Goal: Information Seeking & Learning: Compare options

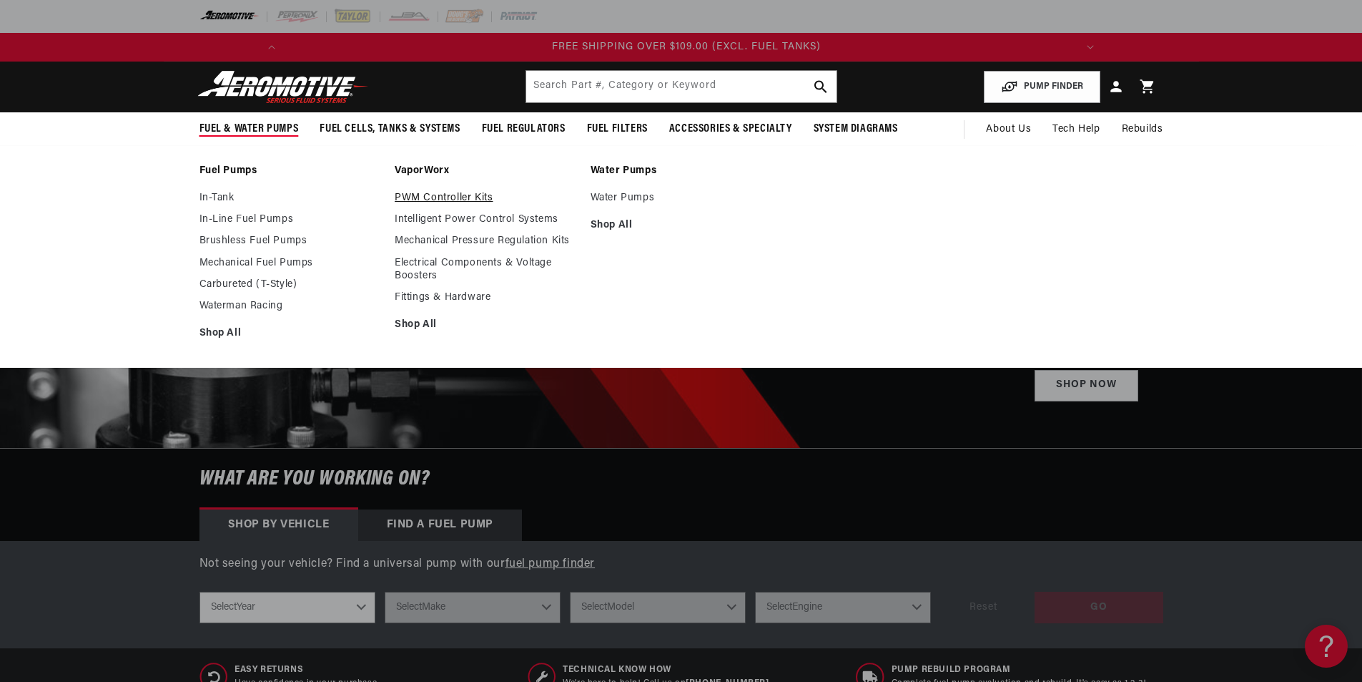
scroll to position [0, 1622]
click at [421, 242] on link "Mechanical Pressure Regulation Kits" at bounding box center [486, 241] width 182 height 13
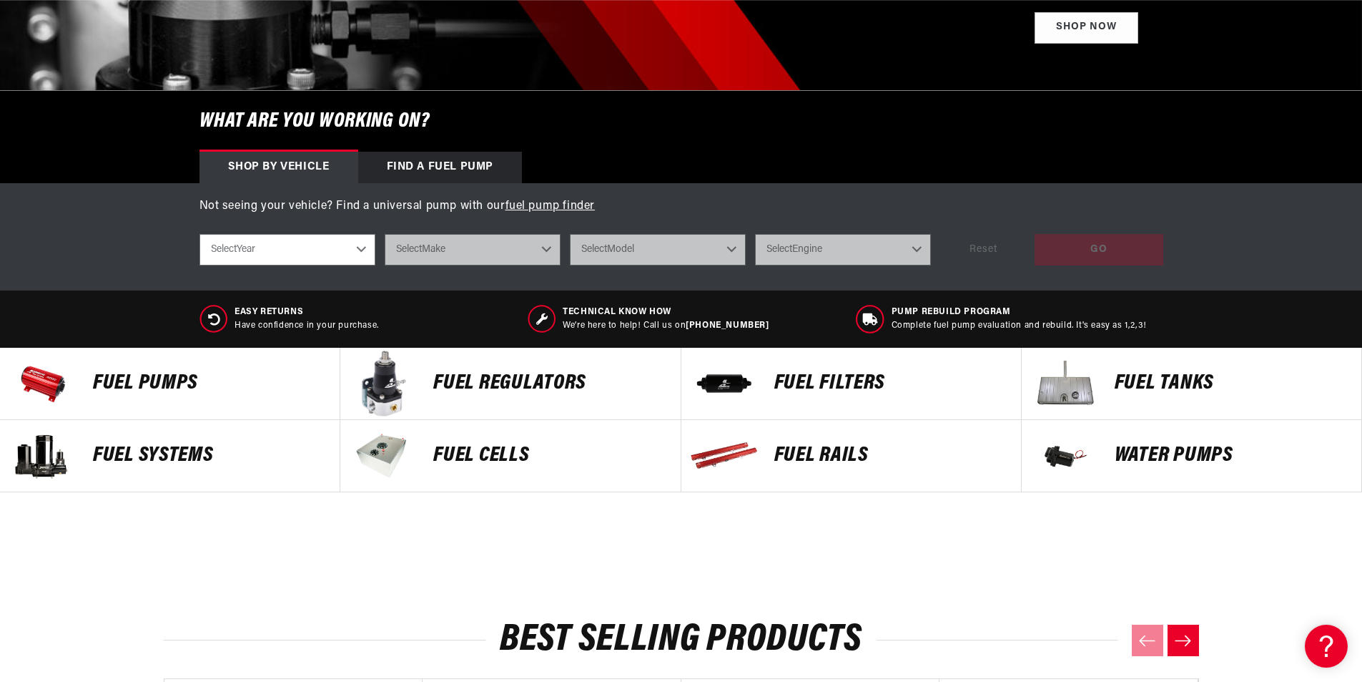
scroll to position [0, 811]
click at [494, 381] on p "FUEL REGULATORS" at bounding box center [549, 383] width 232 height 21
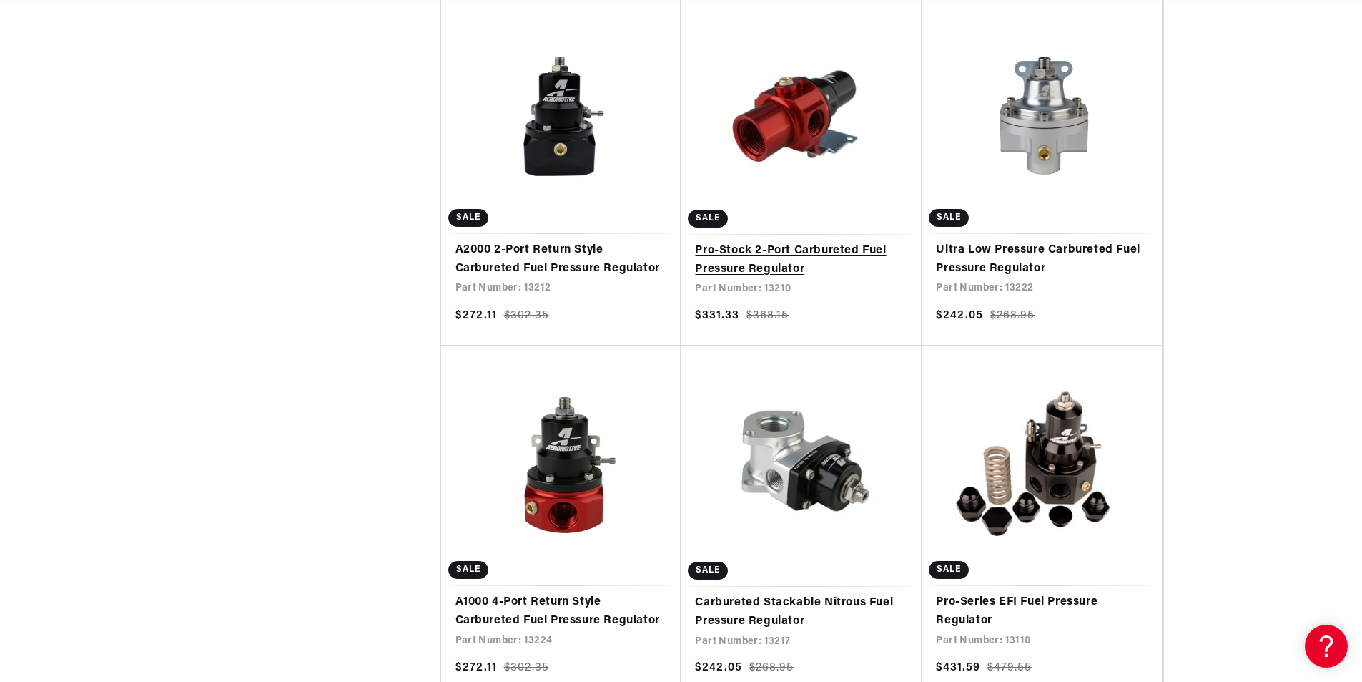
scroll to position [0, 46]
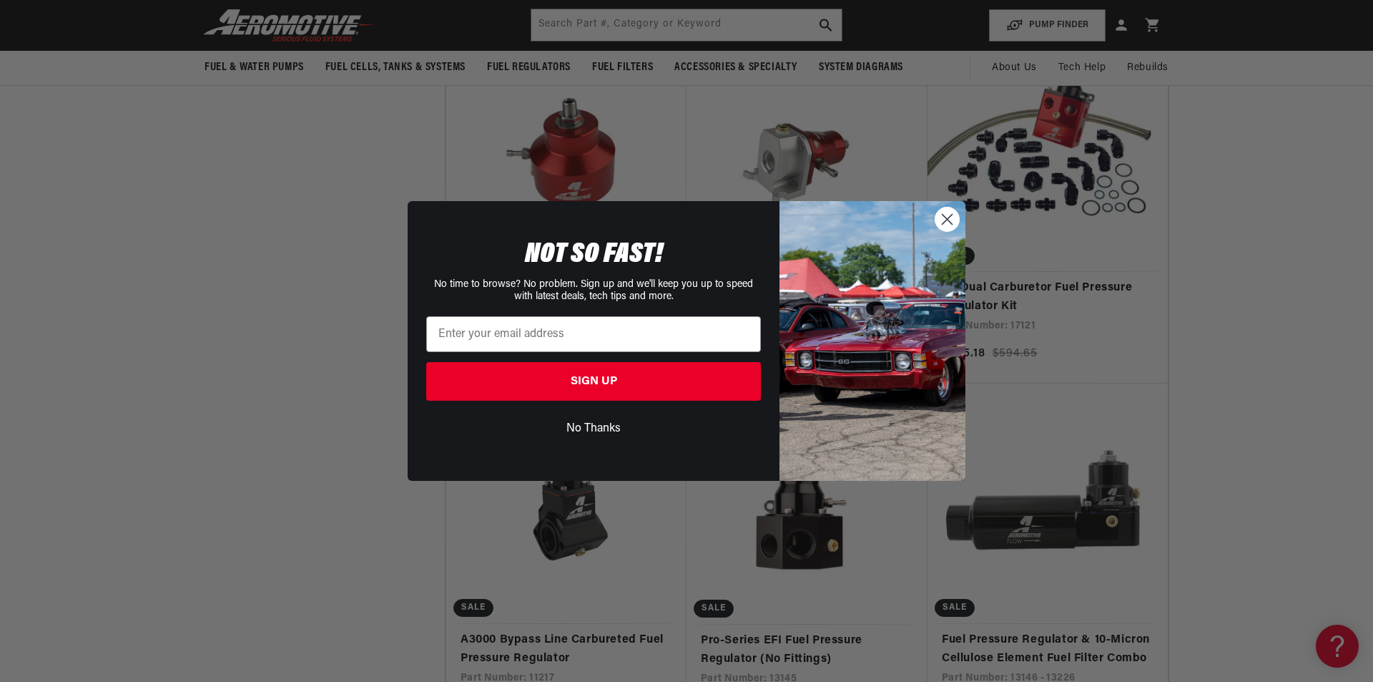
click at [953, 231] on circle "Close dialog" at bounding box center [947, 219] width 24 height 24
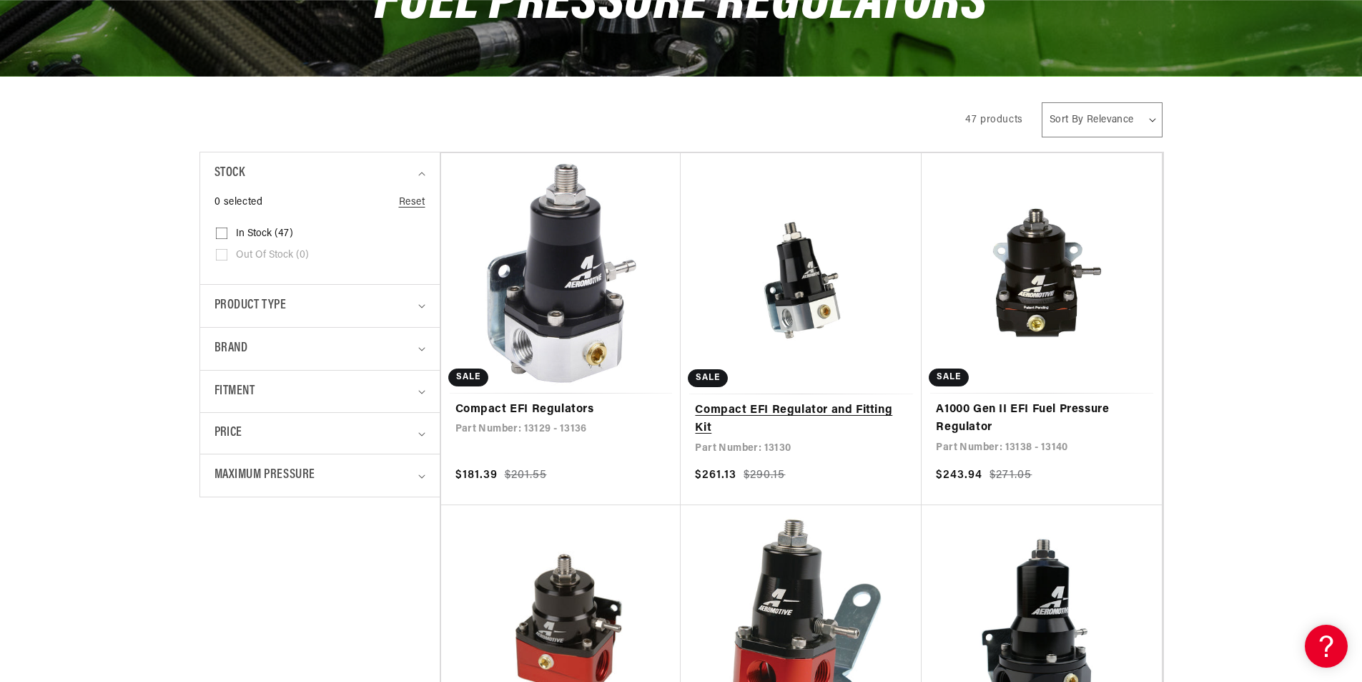
click at [811, 409] on link "Compact EFI Regulator and Fitting Kit" at bounding box center [801, 419] width 212 height 36
click at [554, 406] on link "Compact EFI Regulators" at bounding box center [562, 410] width 212 height 19
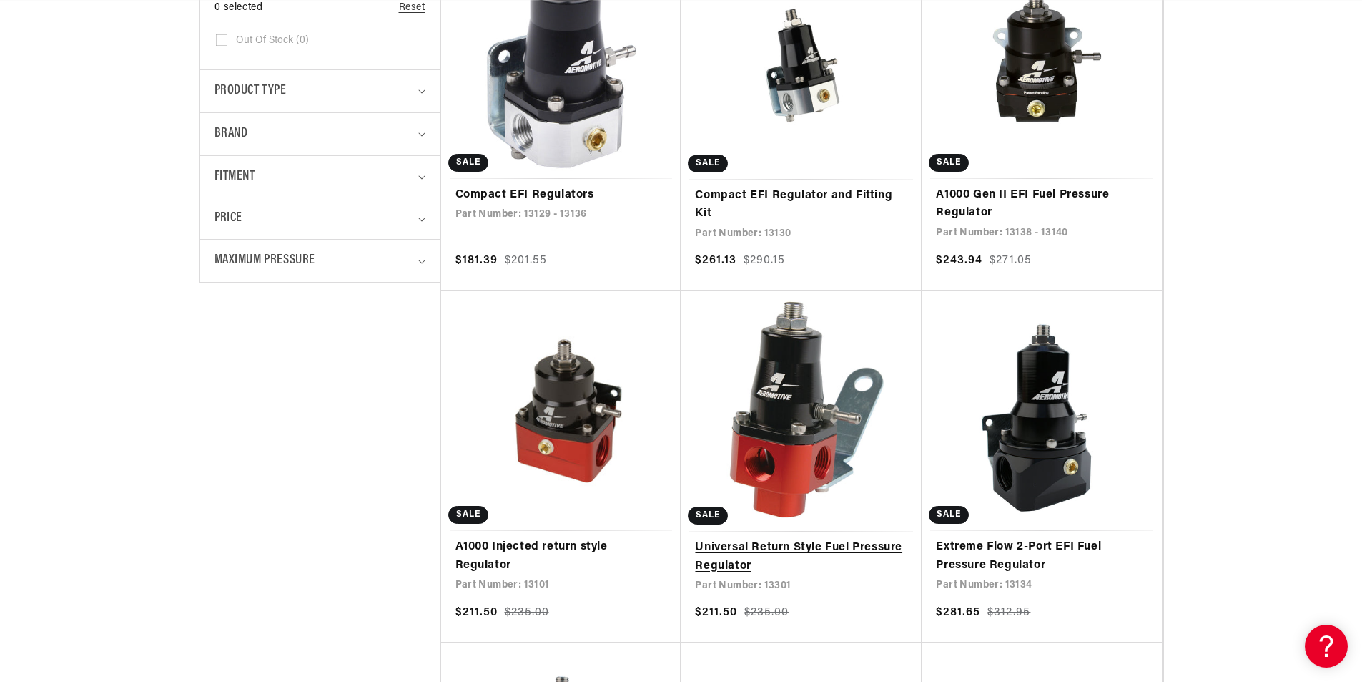
click at [831, 544] on link "Universal Return Style Fuel Pressure Regulator" at bounding box center [801, 557] width 212 height 36
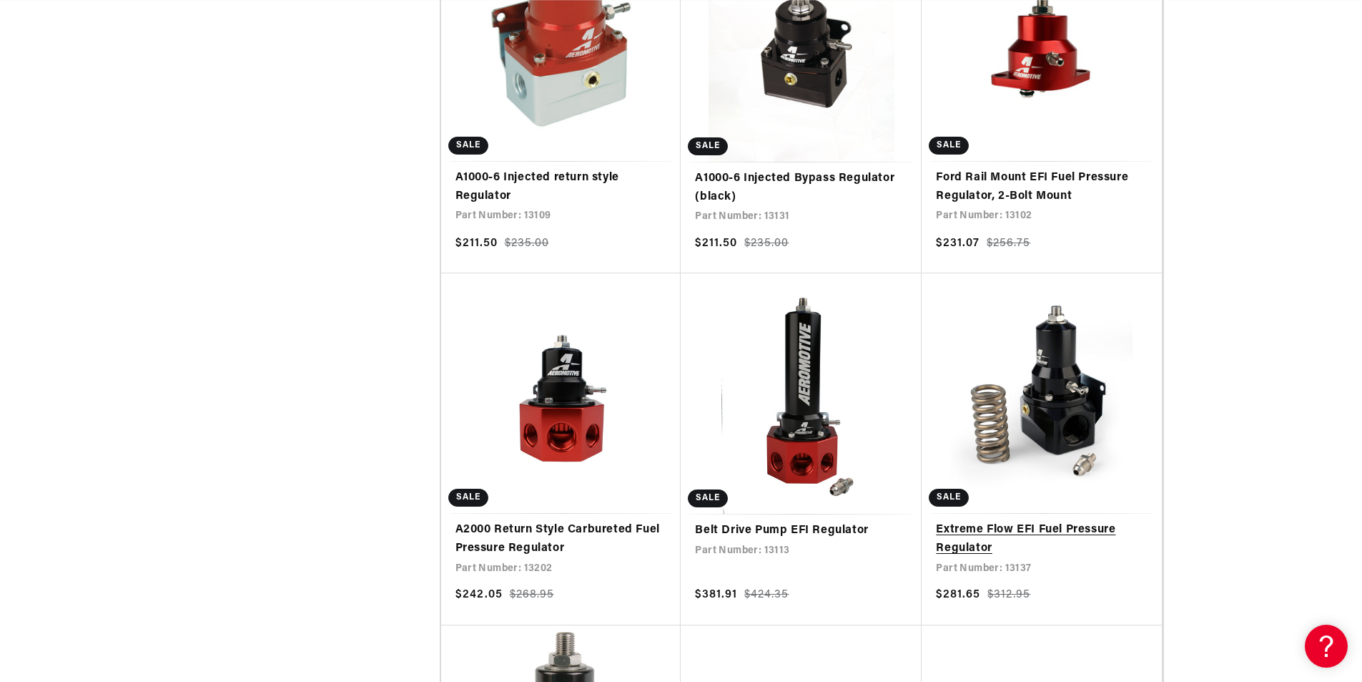
scroll to position [0, 1622]
click at [946, 541] on link "Extreme Flow EFI Fuel Pressure Regulator" at bounding box center [1042, 539] width 212 height 36
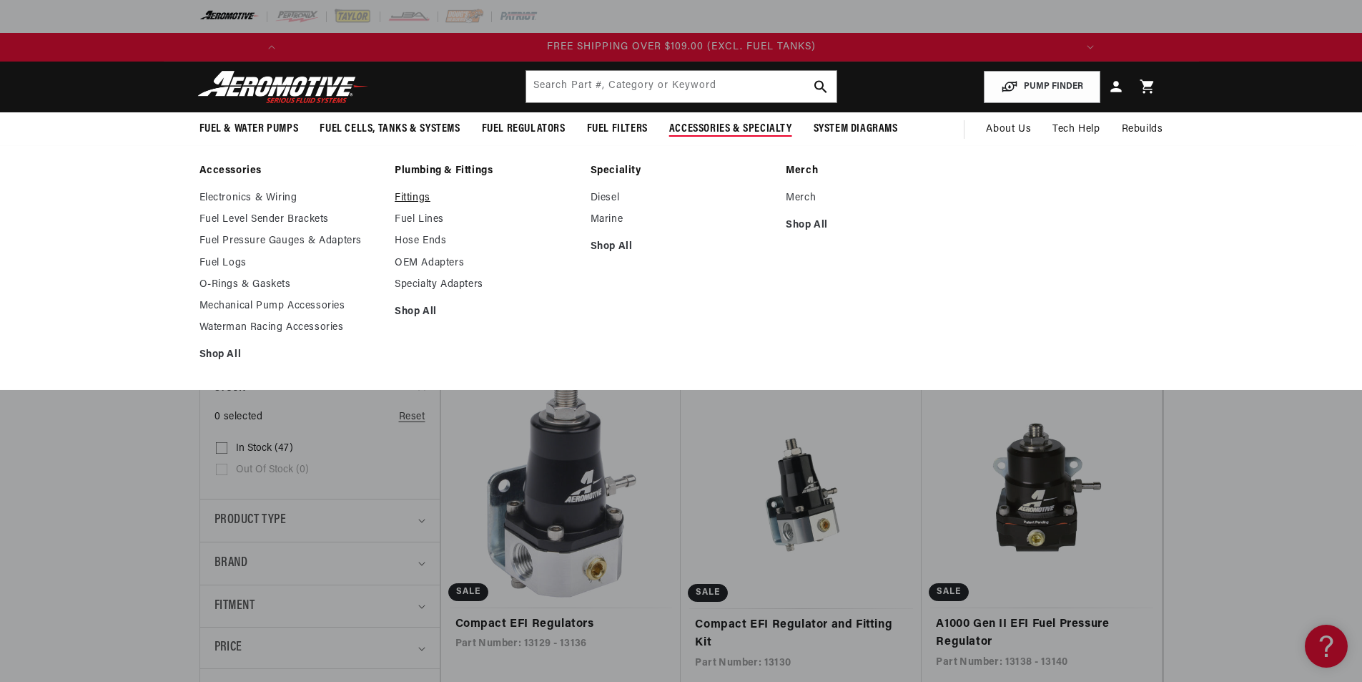
click at [420, 197] on link "Fittings" at bounding box center [486, 198] width 182 height 13
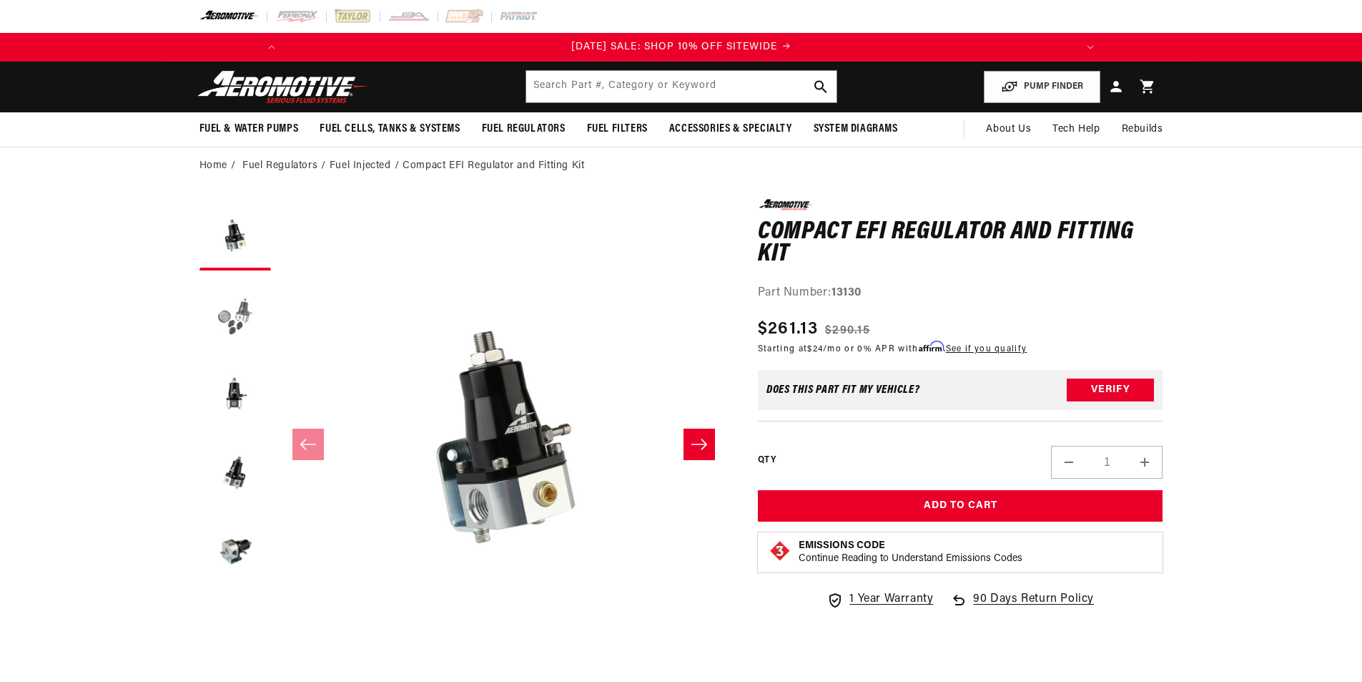
click at [230, 313] on button "Load image 2 in gallery view" at bounding box center [236, 313] width 72 height 72
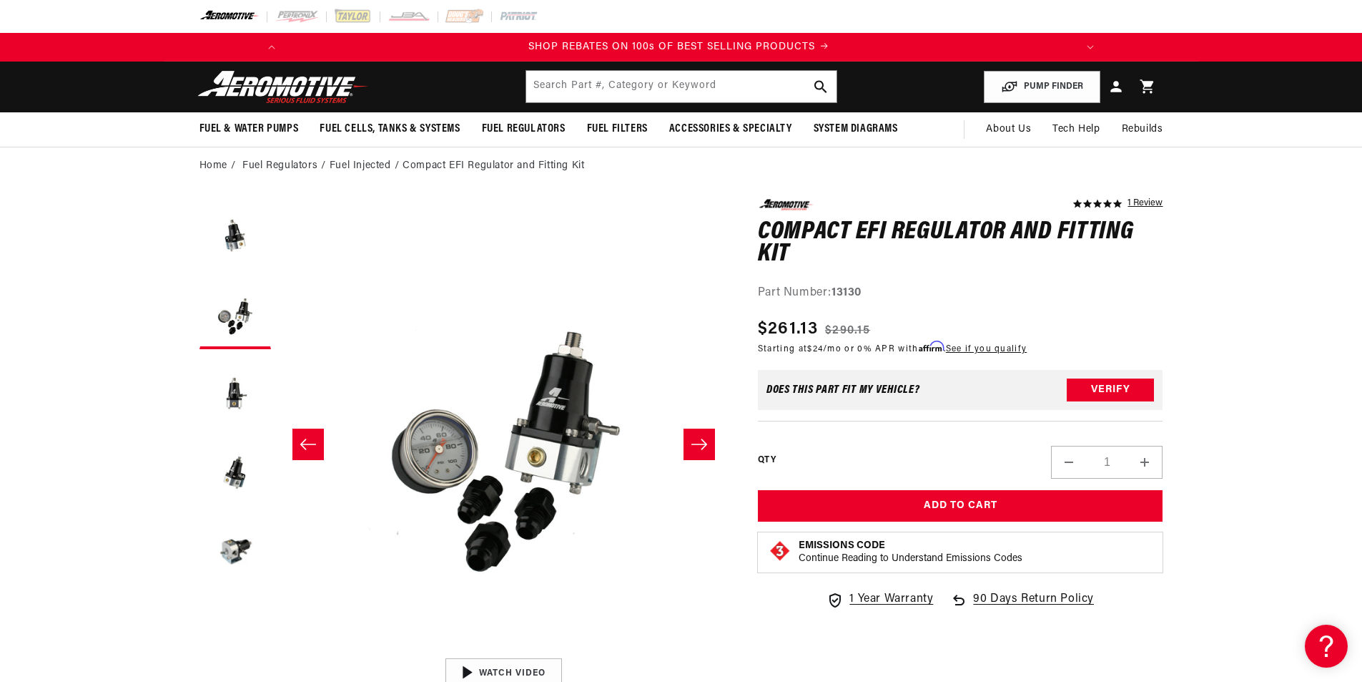
scroll to position [0, 811]
click at [240, 380] on button "Load image 3 in gallery view" at bounding box center [236, 392] width 72 height 72
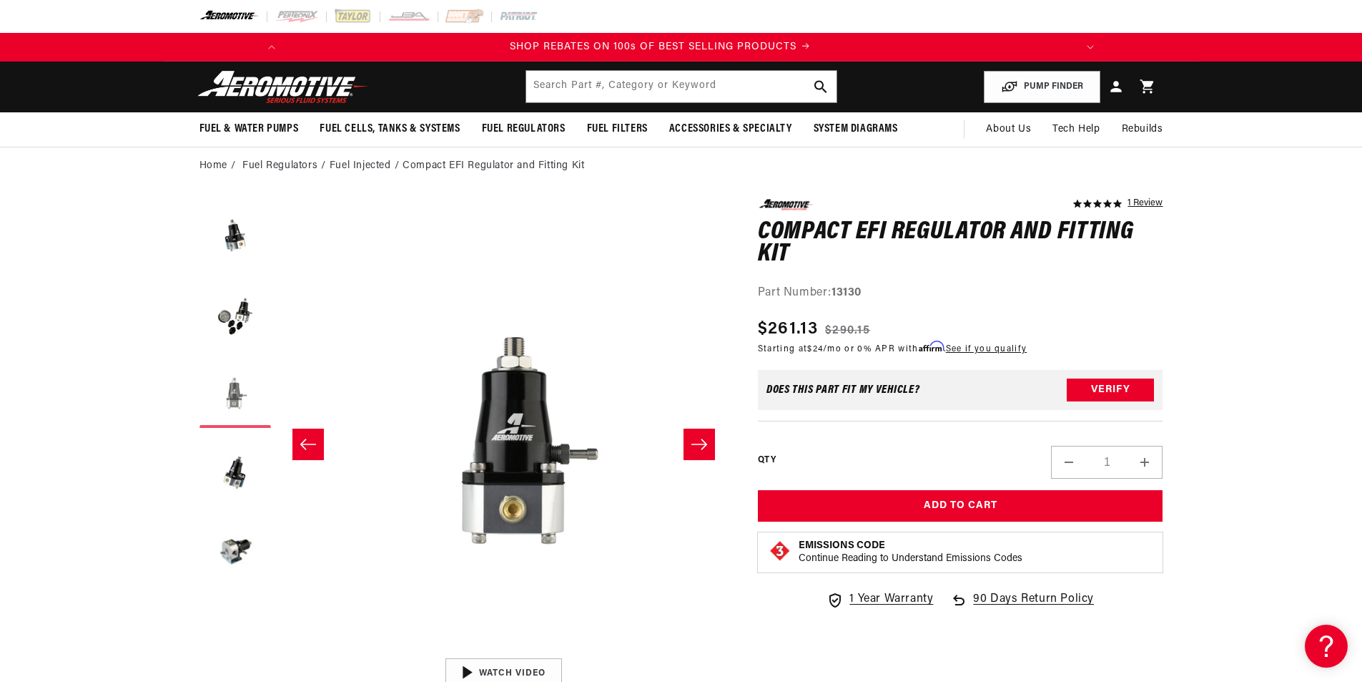
scroll to position [0, 903]
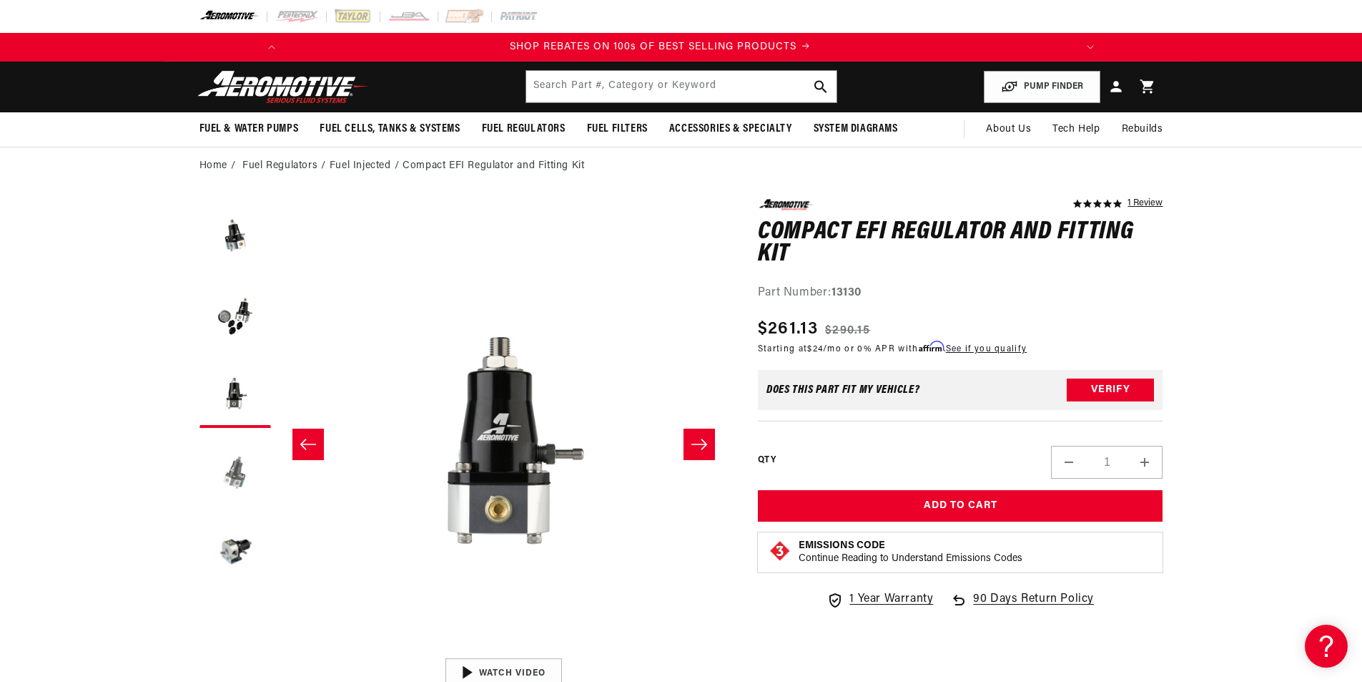
click at [228, 454] on button "Load image 4 in gallery view" at bounding box center [236, 471] width 72 height 72
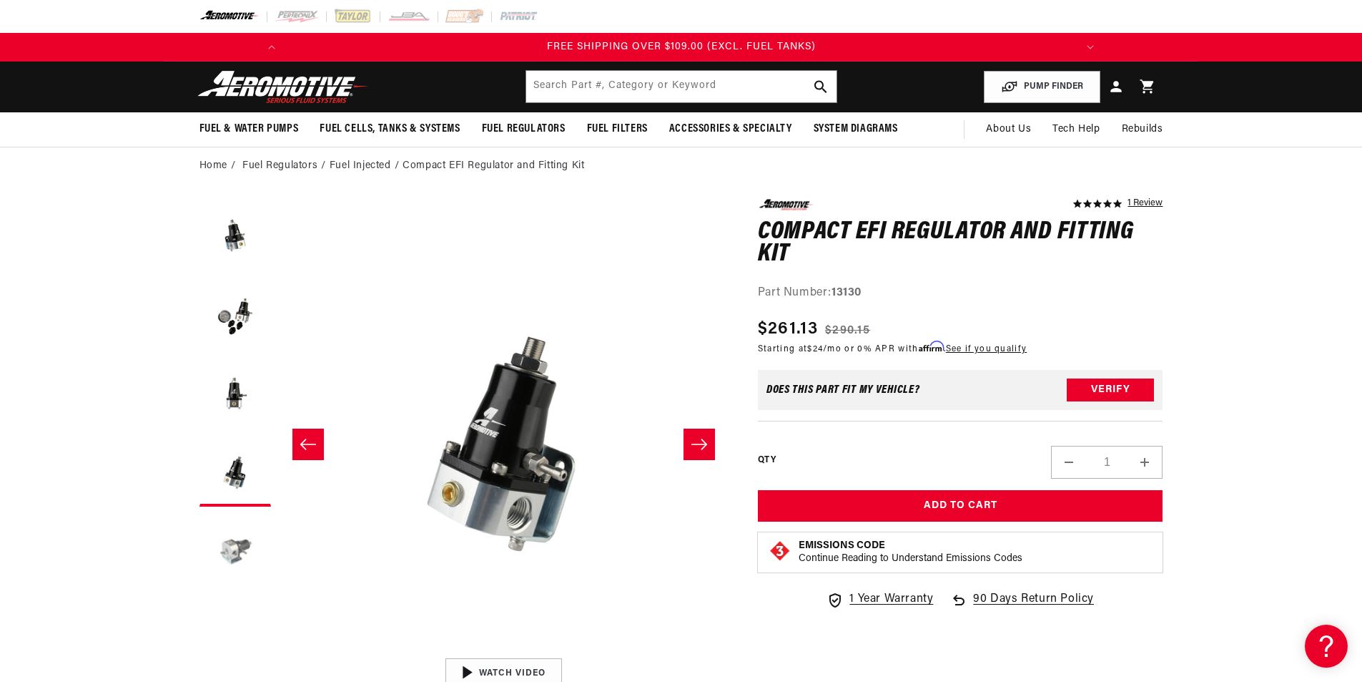
scroll to position [0, 1622]
click at [227, 539] on button "Load image 5 in gallery view" at bounding box center [236, 550] width 72 height 72
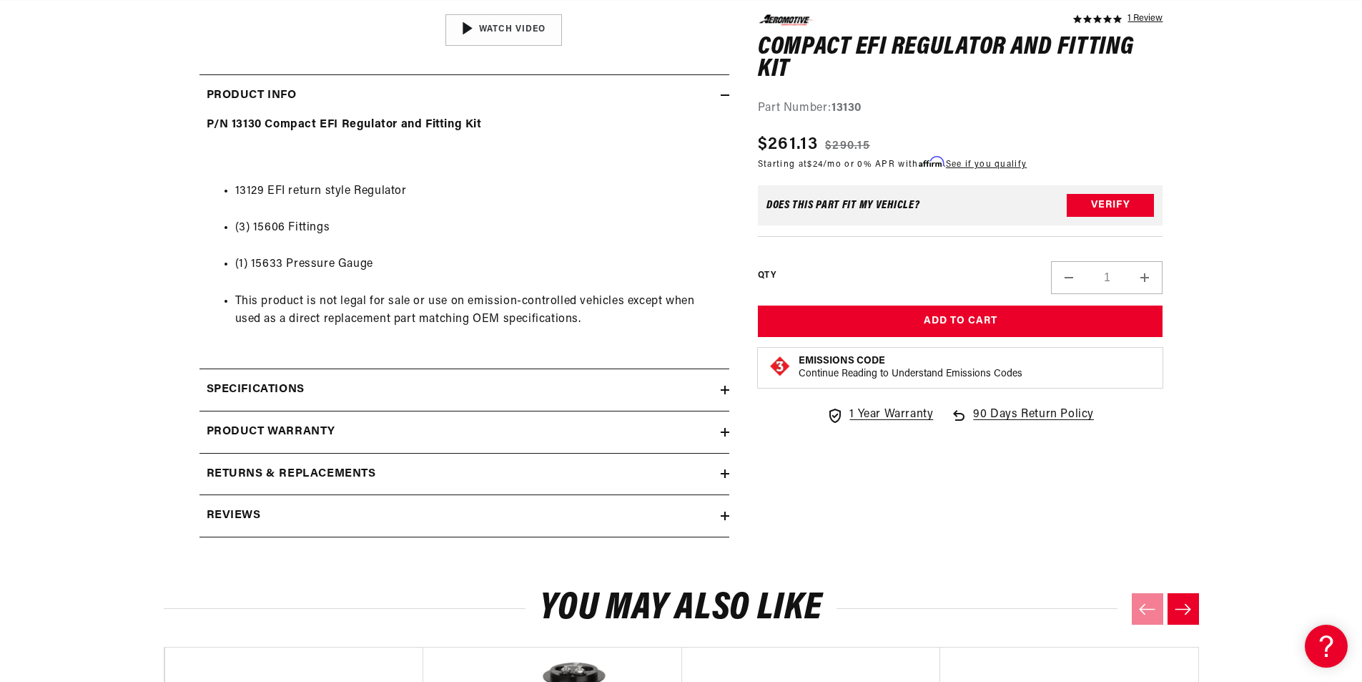
scroll to position [0, 811]
click at [707, 390] on div "Specifications" at bounding box center [460, 389] width 521 height 19
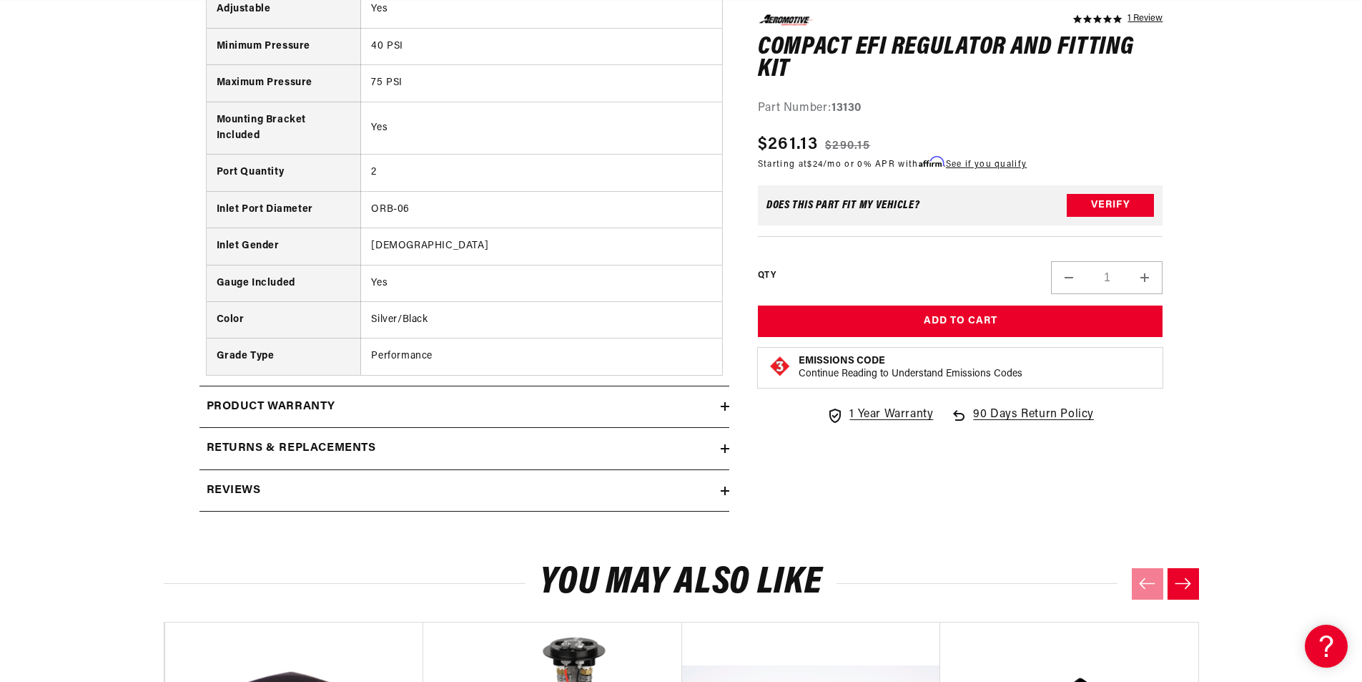
scroll to position [1144, 0]
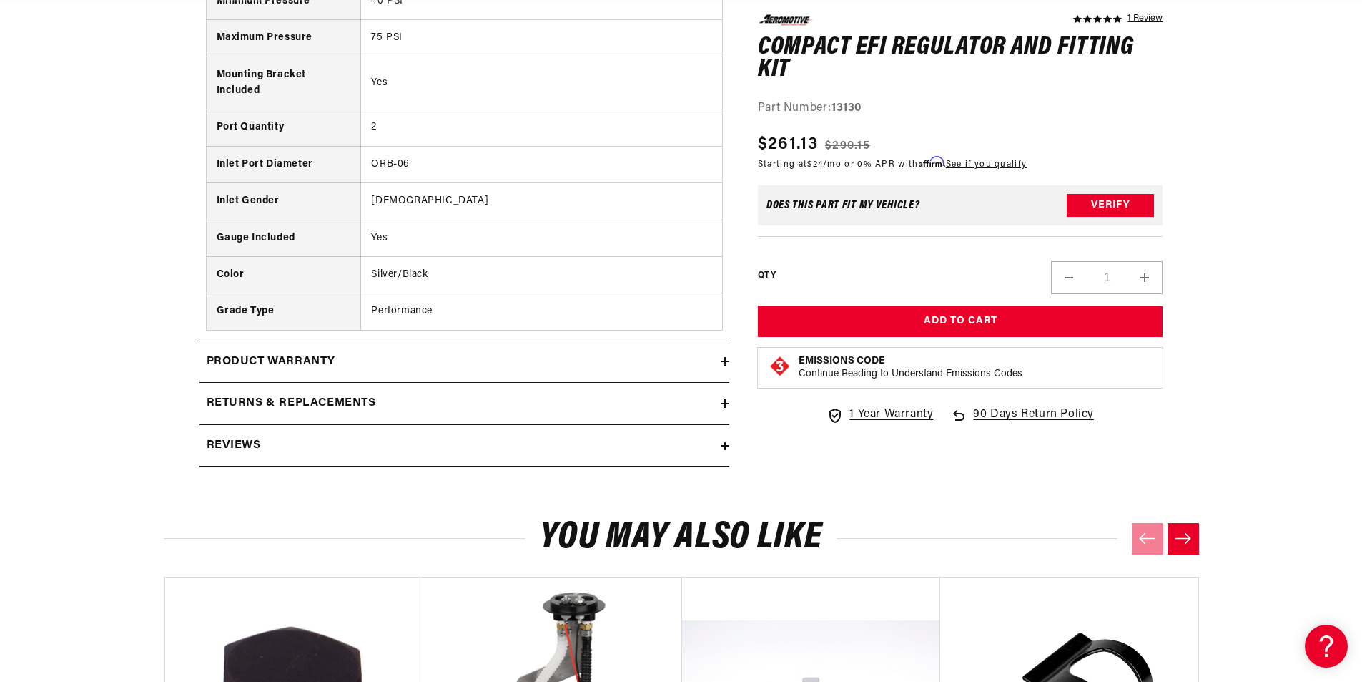
click at [706, 361] on div "Product warranty" at bounding box center [460, 362] width 521 height 19
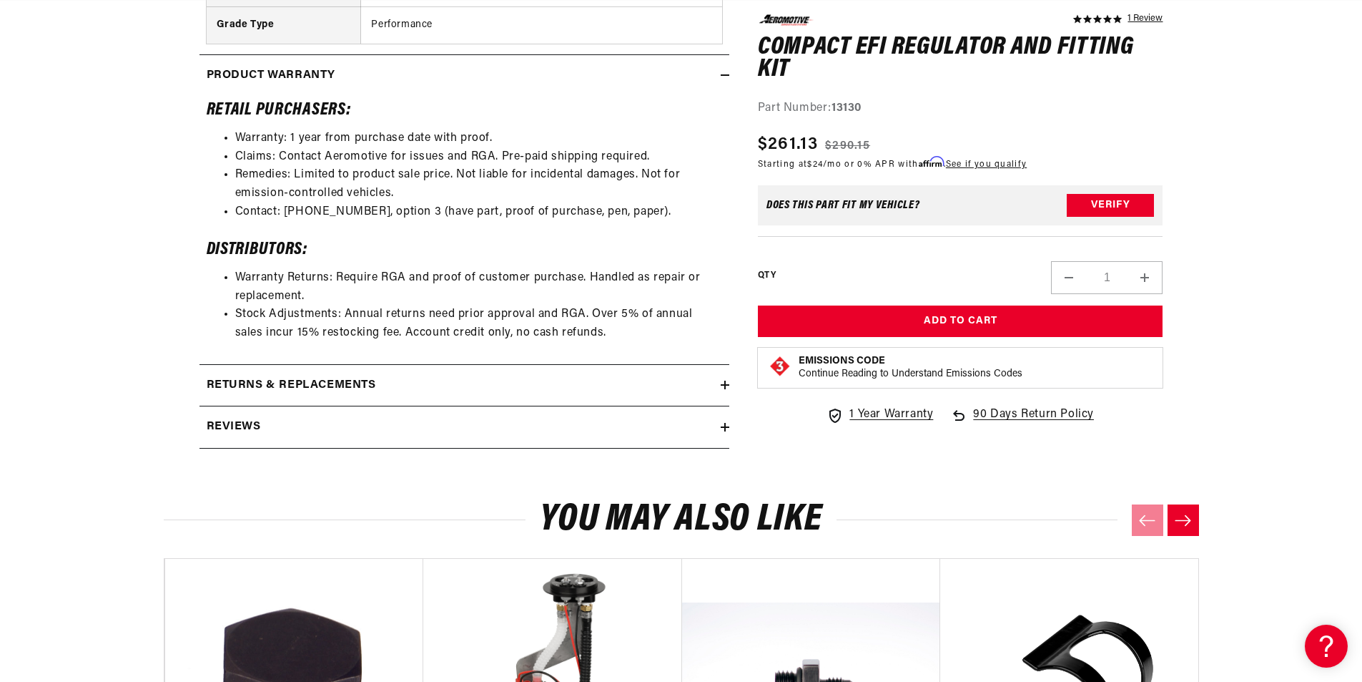
scroll to position [0, 0]
click at [697, 388] on div "Returns & replacements" at bounding box center [460, 385] width 521 height 19
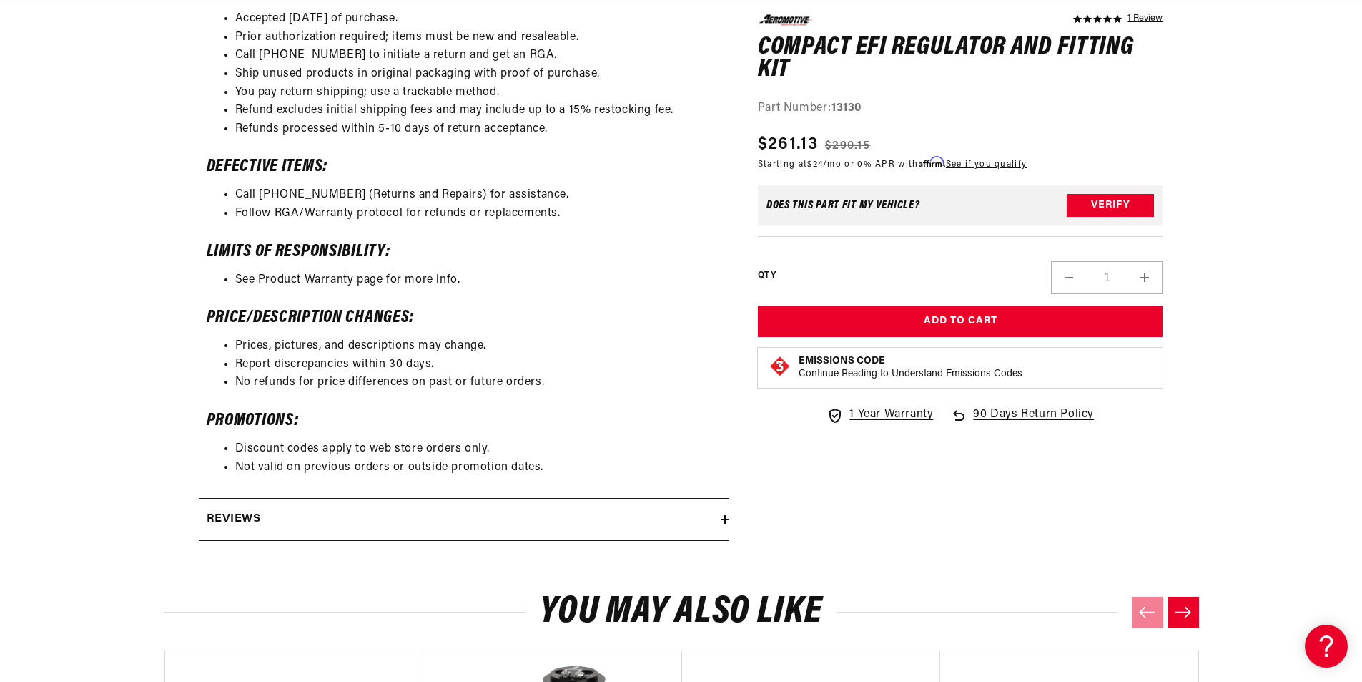
click at [696, 514] on div "Reviews" at bounding box center [460, 519] width 521 height 19
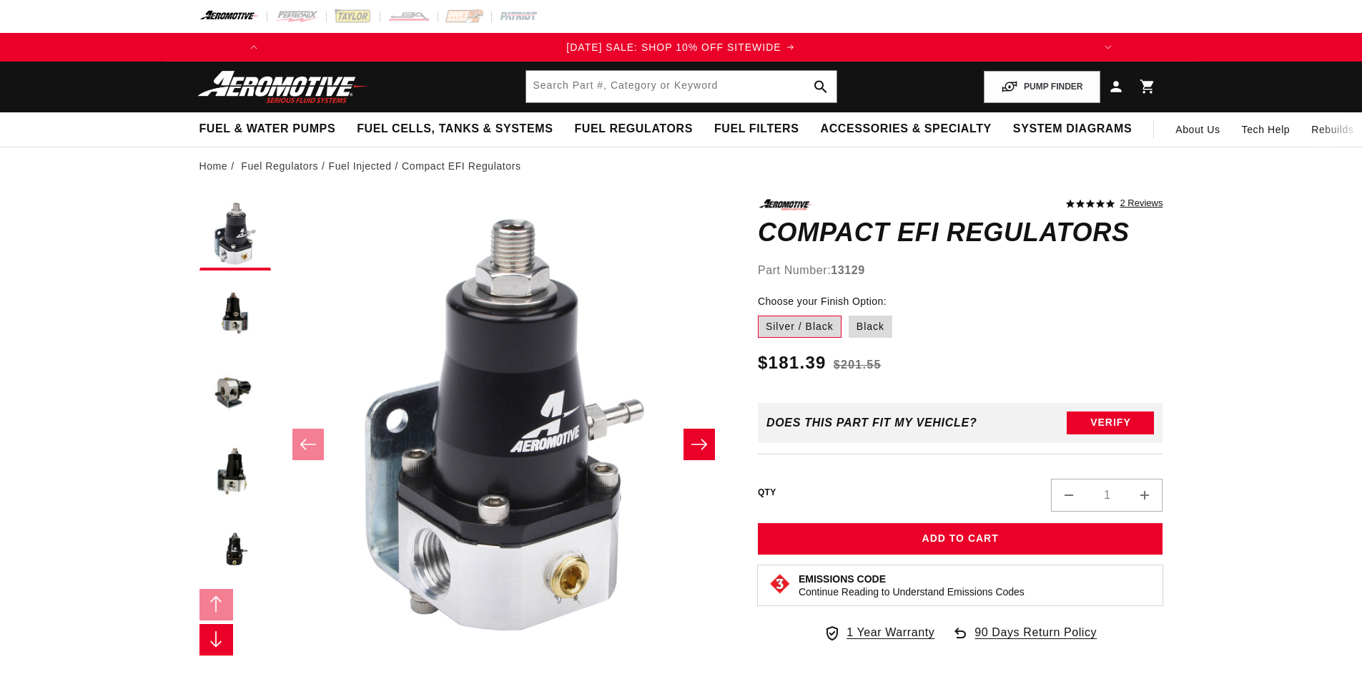
click at [861, 320] on label "Black" at bounding box center [871, 326] width 44 height 23
click at [850, 313] on input "Black" at bounding box center [849, 313] width 1 height 1
radio input "true"
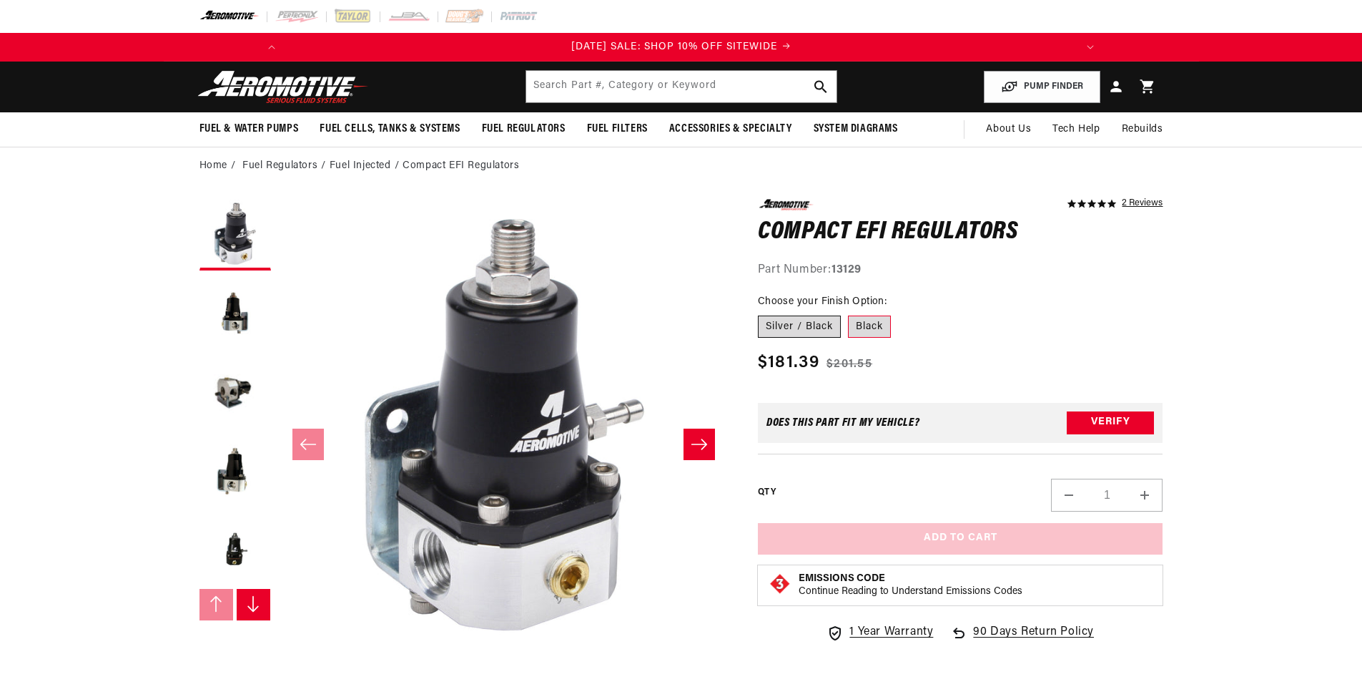
click at [810, 323] on label "Silver / Black" at bounding box center [799, 326] width 83 height 23
click at [762, 313] on input "Silver / Black" at bounding box center [762, 313] width 1 height 1
radio input "true"
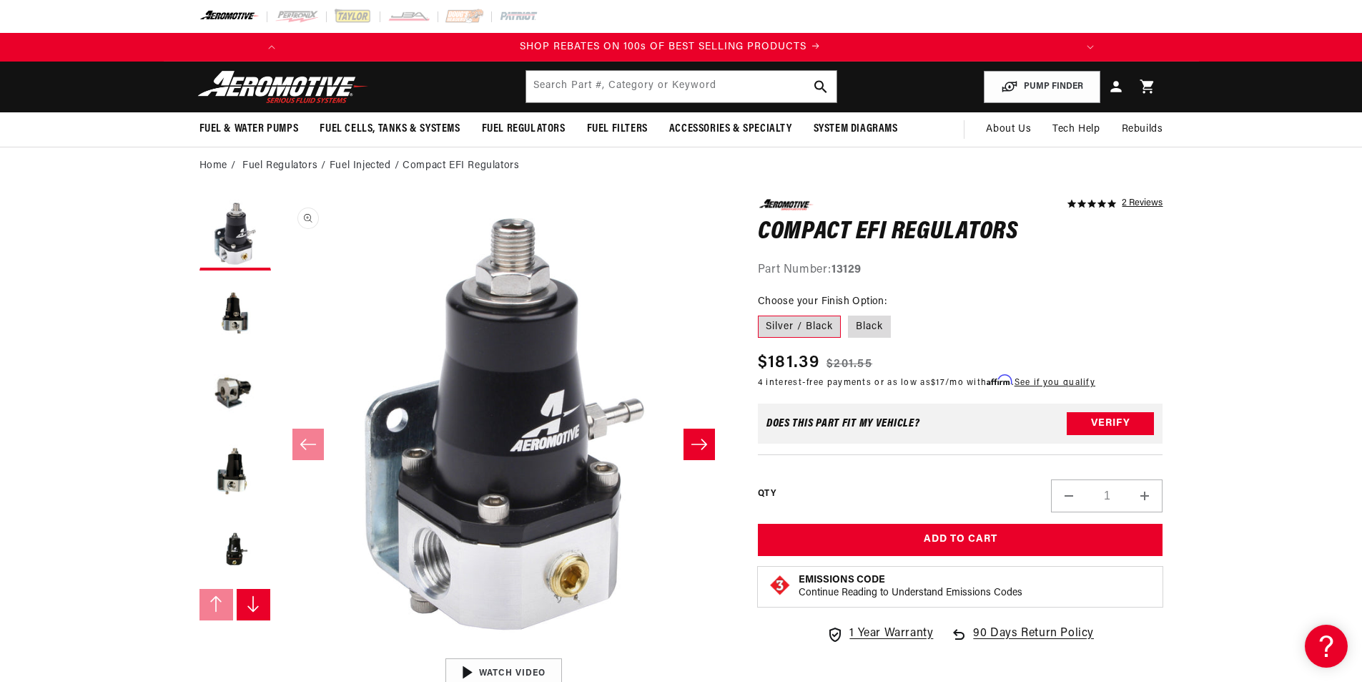
scroll to position [0, 811]
click at [868, 325] on label "Black" at bounding box center [869, 326] width 43 height 23
click at [849, 313] on input "Black" at bounding box center [848, 313] width 1 height 1
radio input "true"
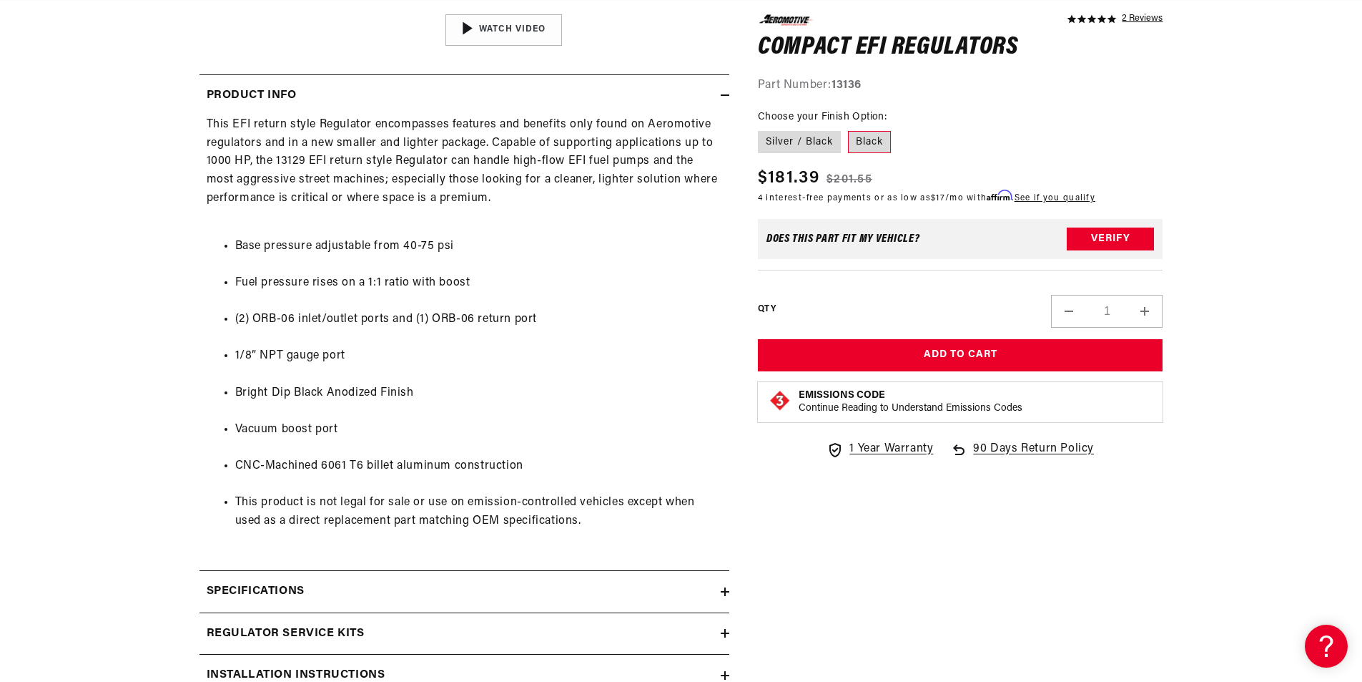
scroll to position [0, 1622]
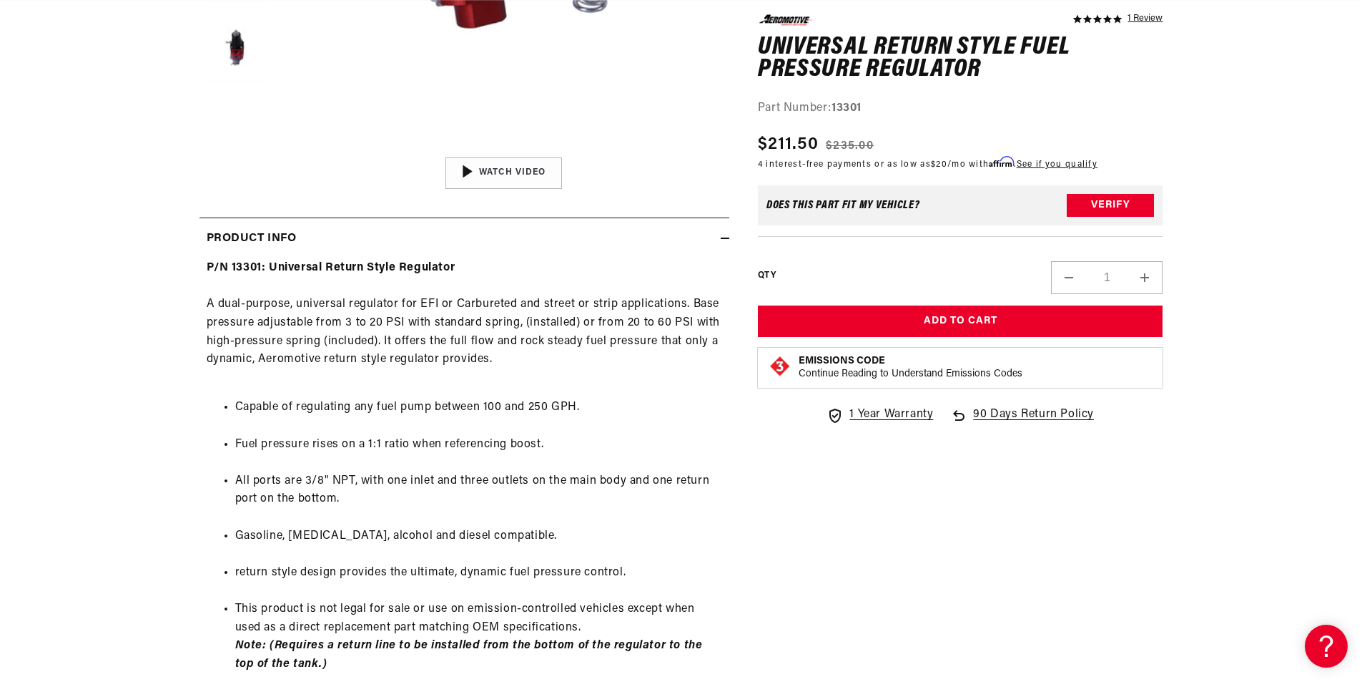
scroll to position [0, 1622]
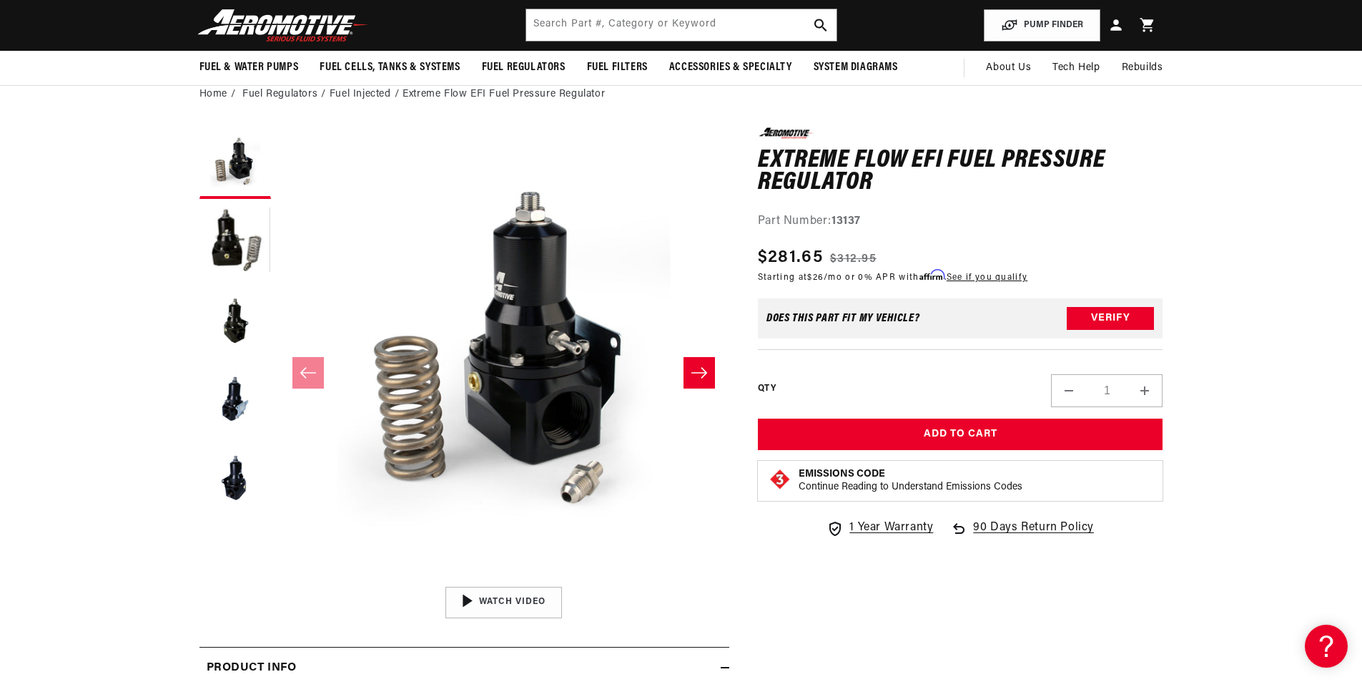
scroll to position [0, 811]
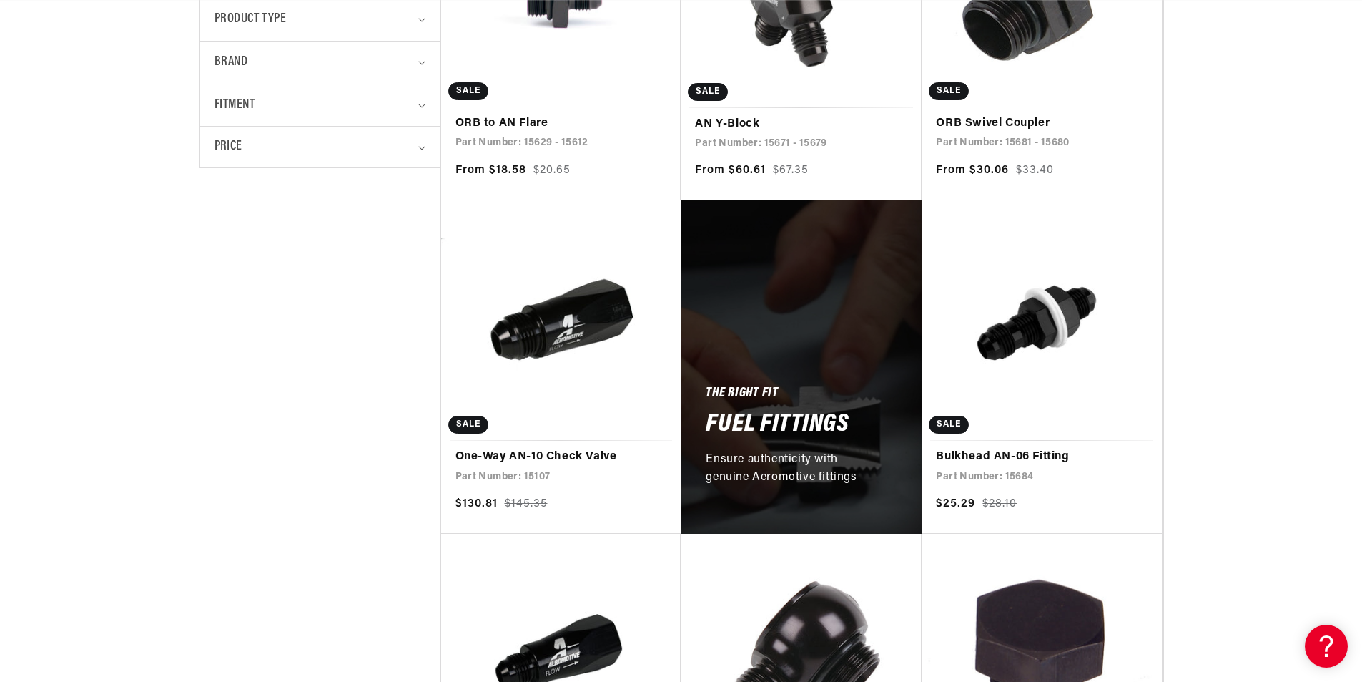
scroll to position [0, 1622]
click at [593, 456] on link "One-Way AN-10 Check Valve" at bounding box center [562, 457] width 212 height 19
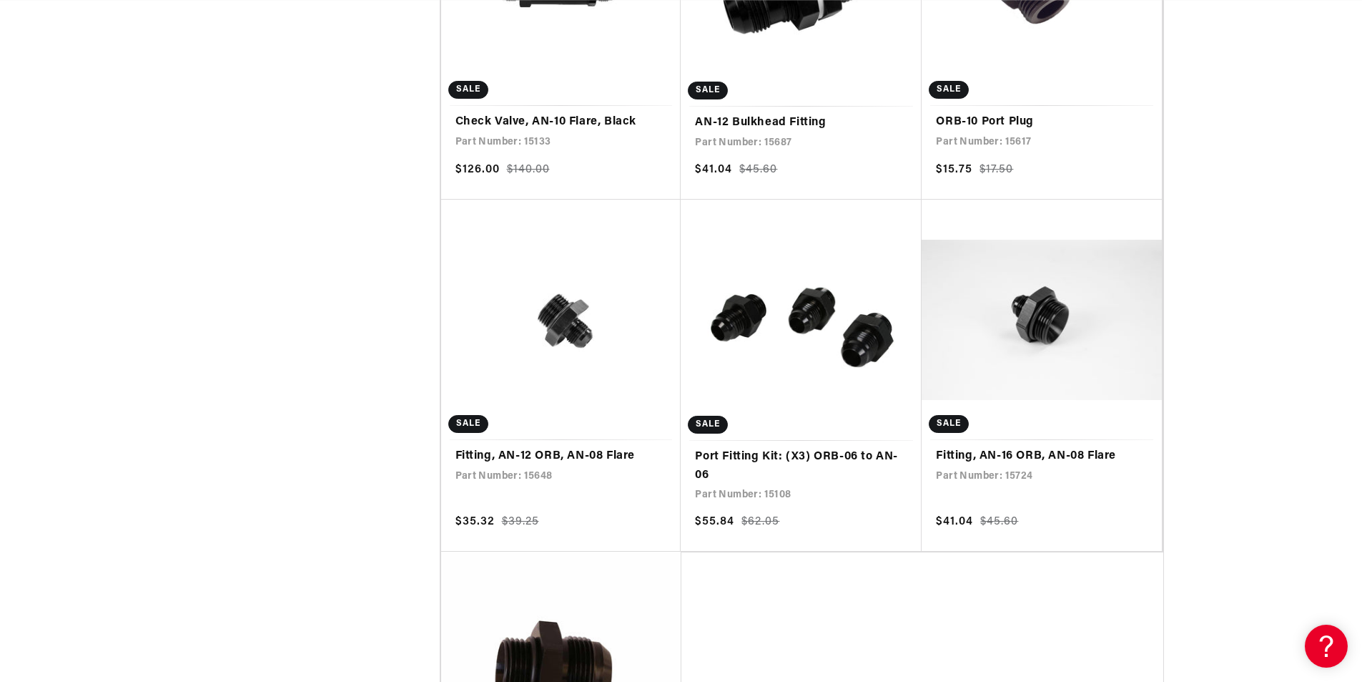
scroll to position [0, 0]
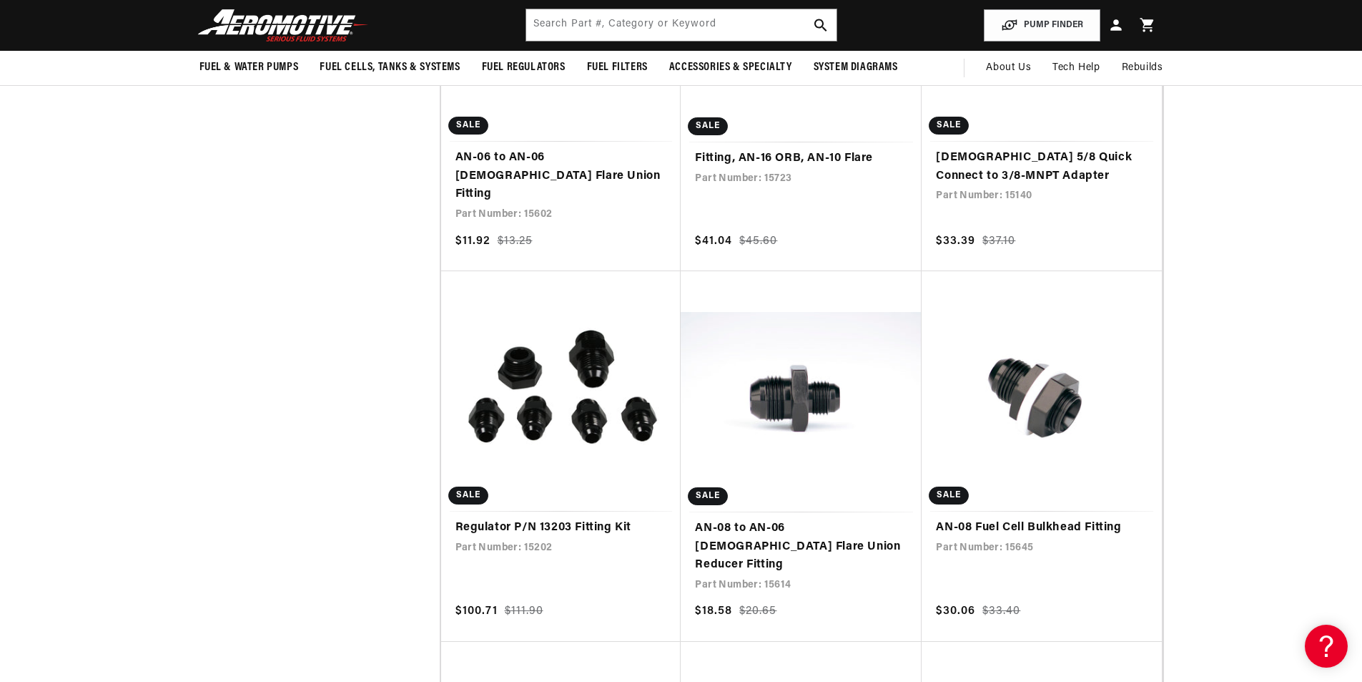
scroll to position [0, 811]
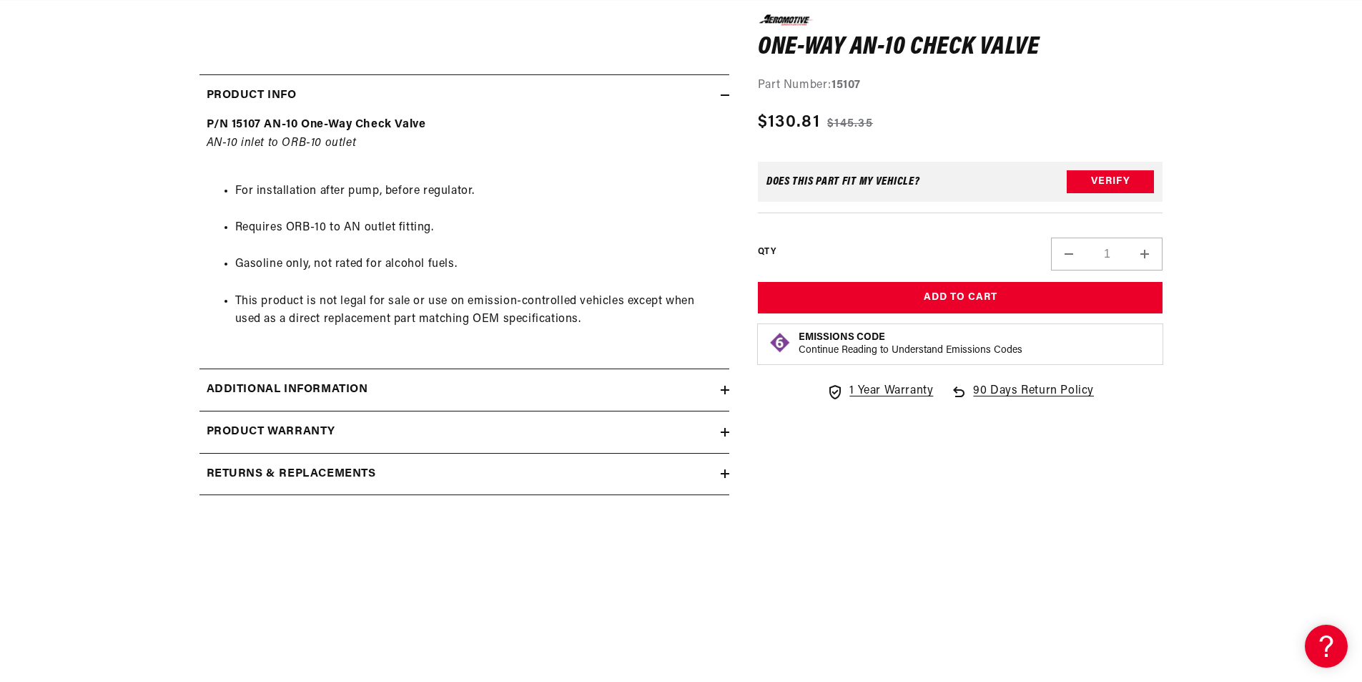
scroll to position [0, 1622]
